Goal: Navigation & Orientation: Find specific page/section

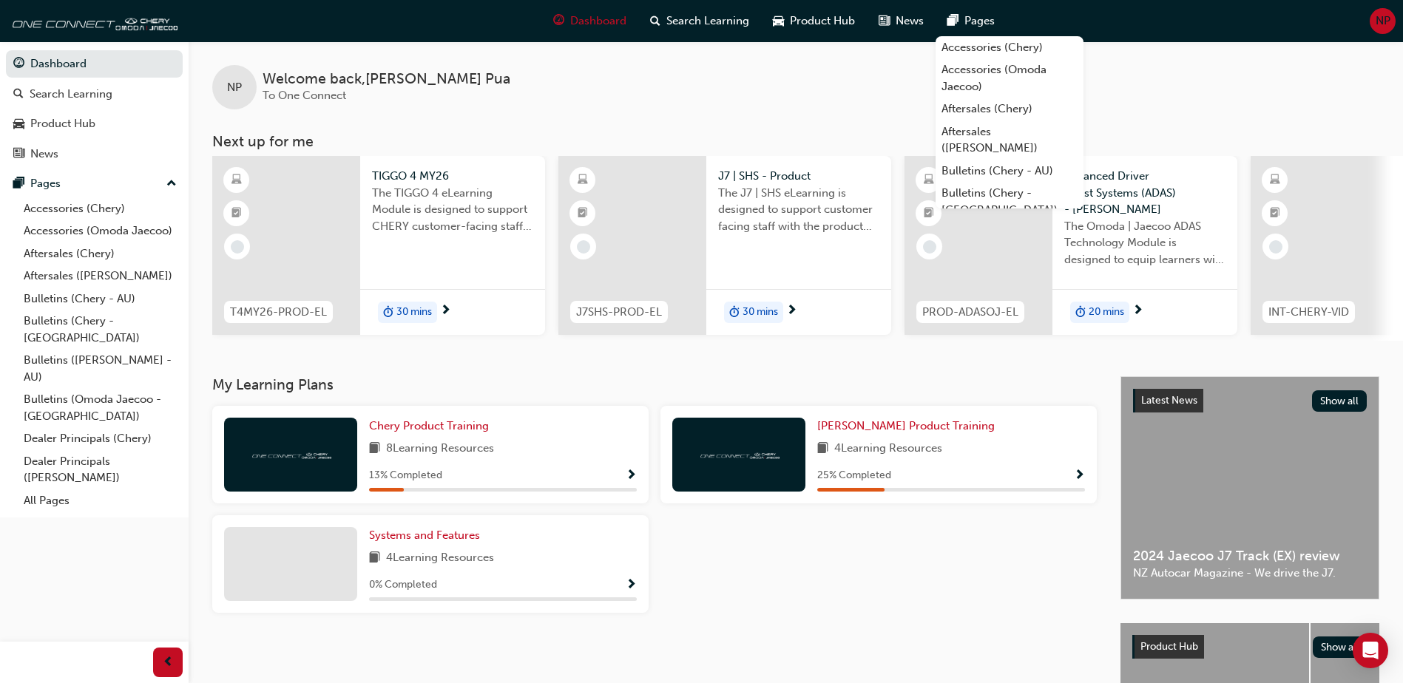
click at [1387, 21] on span "NP" at bounding box center [1383, 21] width 15 height 17
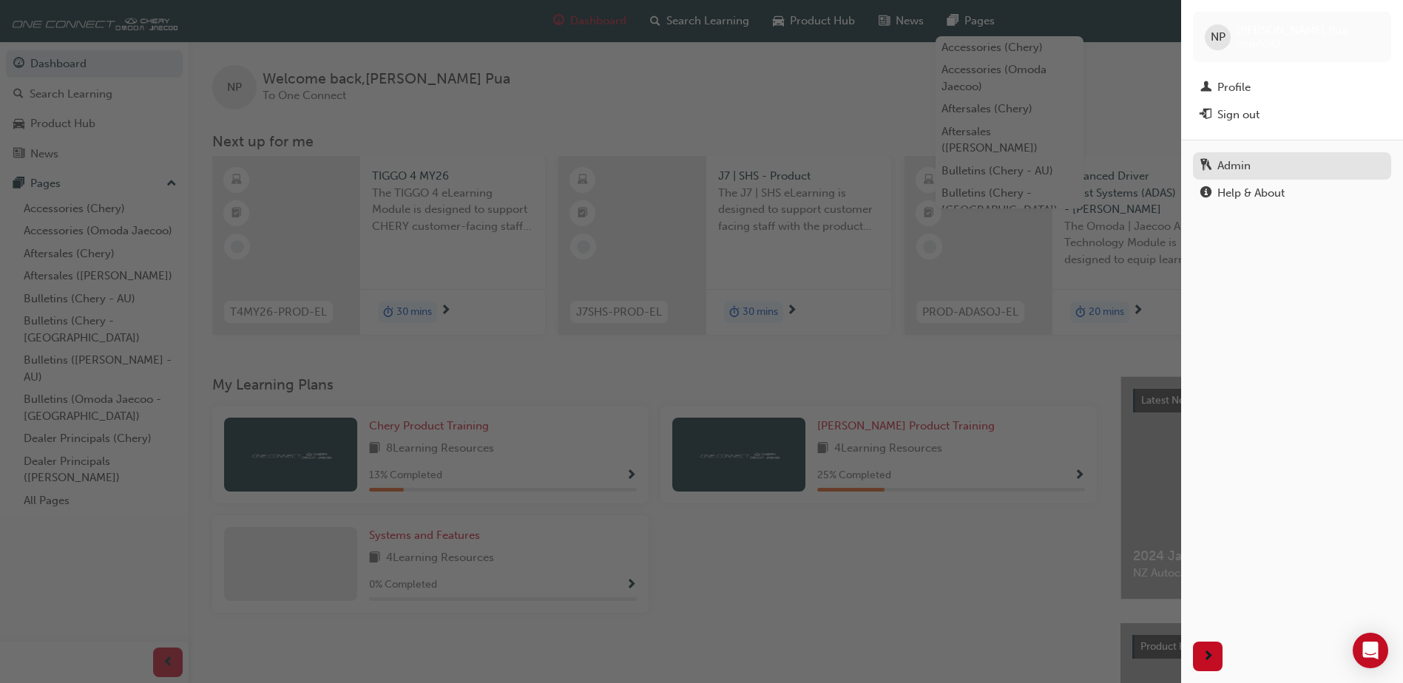
click at [1236, 168] on div "Admin" at bounding box center [1233, 166] width 33 height 17
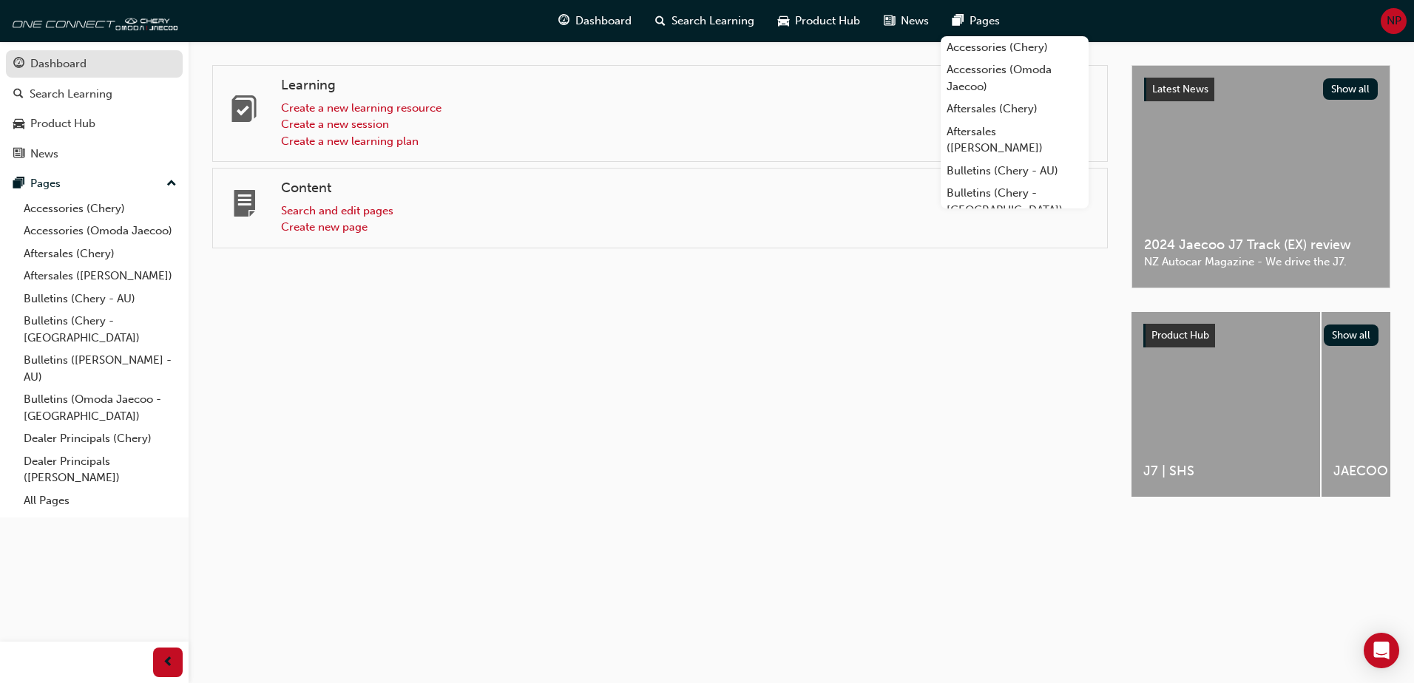
click at [78, 69] on div "Dashboard" at bounding box center [58, 63] width 56 height 17
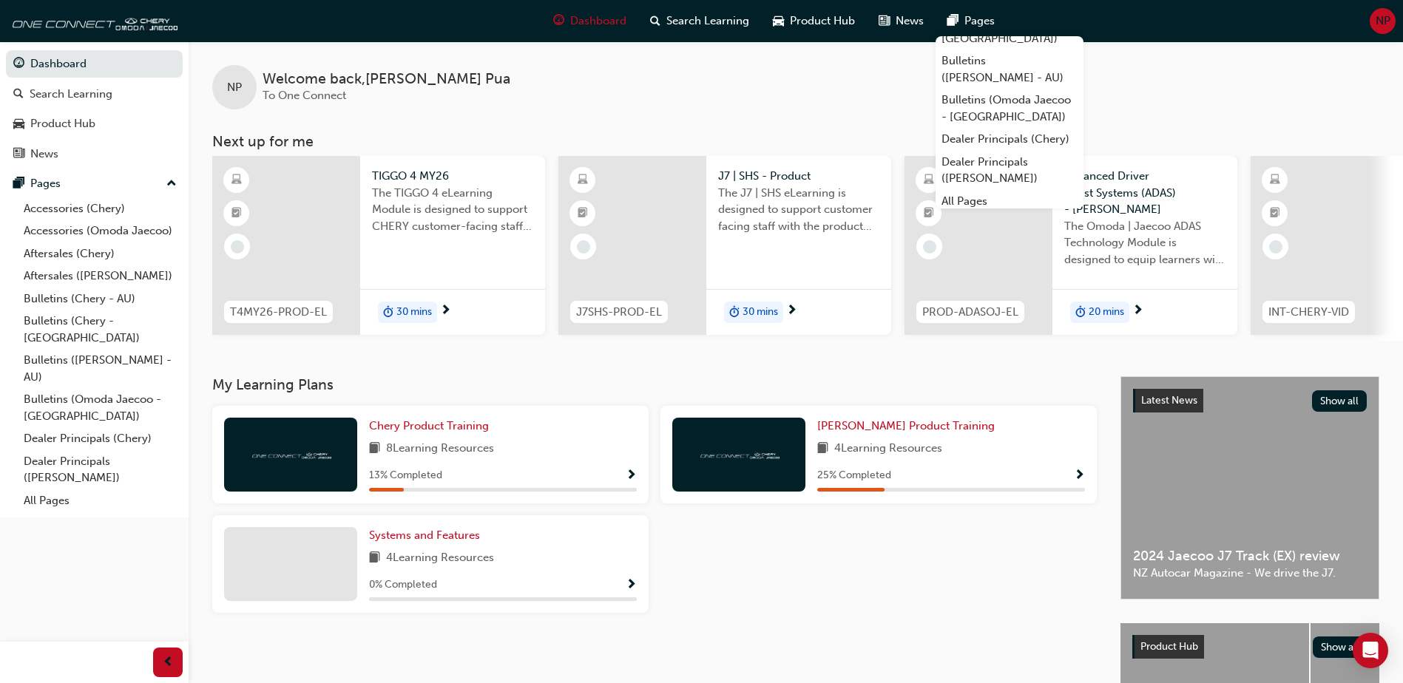
scroll to position [175, 0]
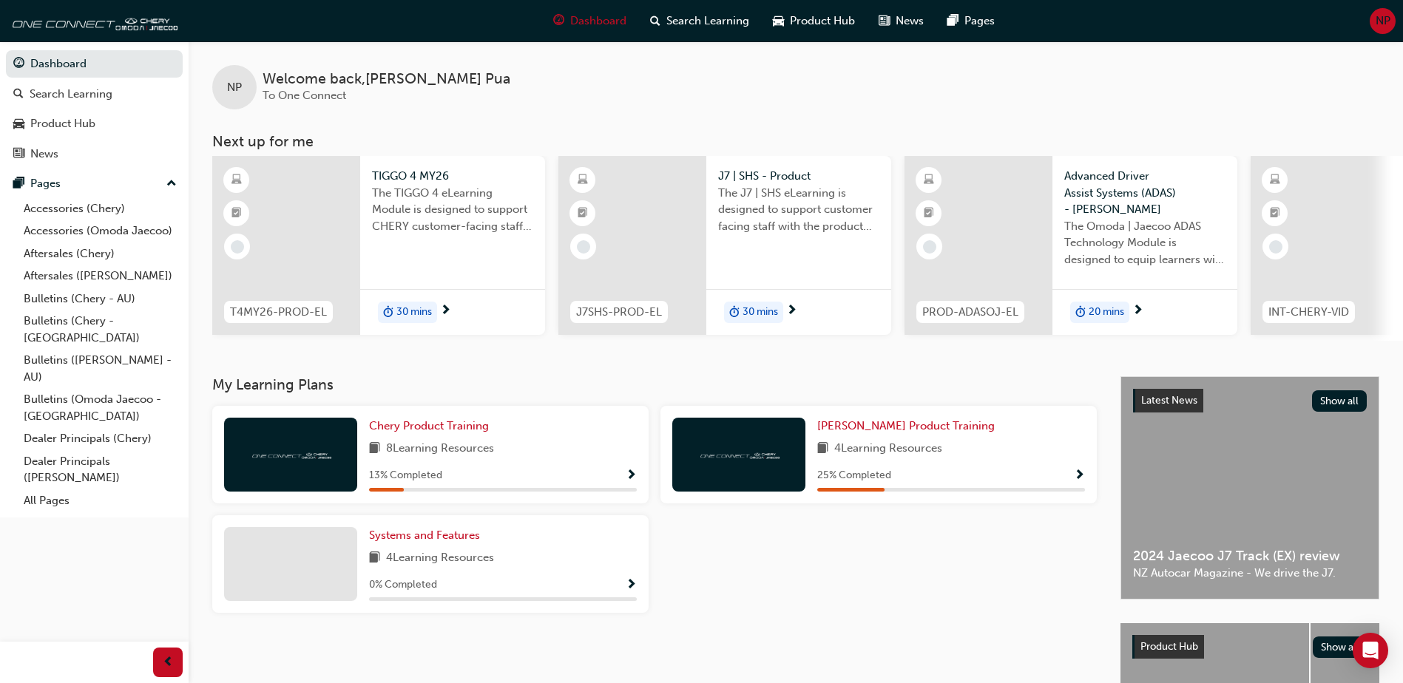
click at [1262, 82] on div "NP Welcome back , [PERSON_NAME] To One Connect" at bounding box center [796, 75] width 1214 height 68
click at [1063, 61] on div "NP Welcome back , [PERSON_NAME] To One Connect" at bounding box center [796, 75] width 1214 height 68
